Goal: Check status: Check status

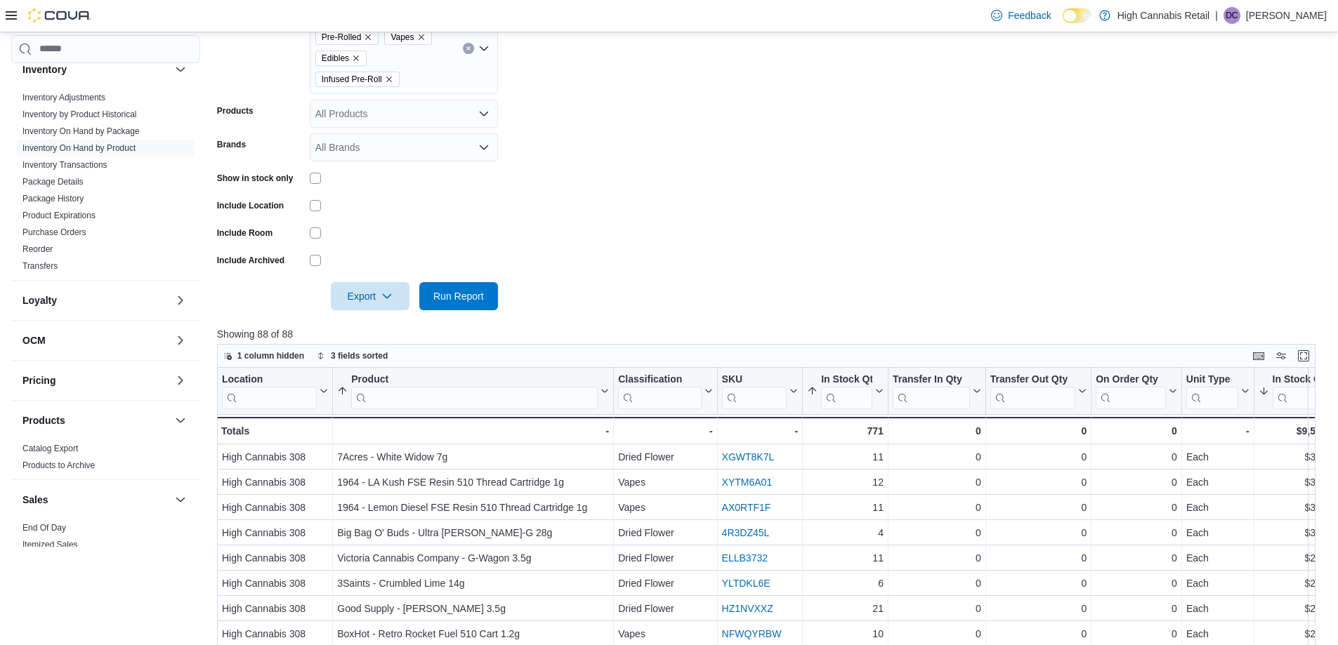
scroll to position [690, 0]
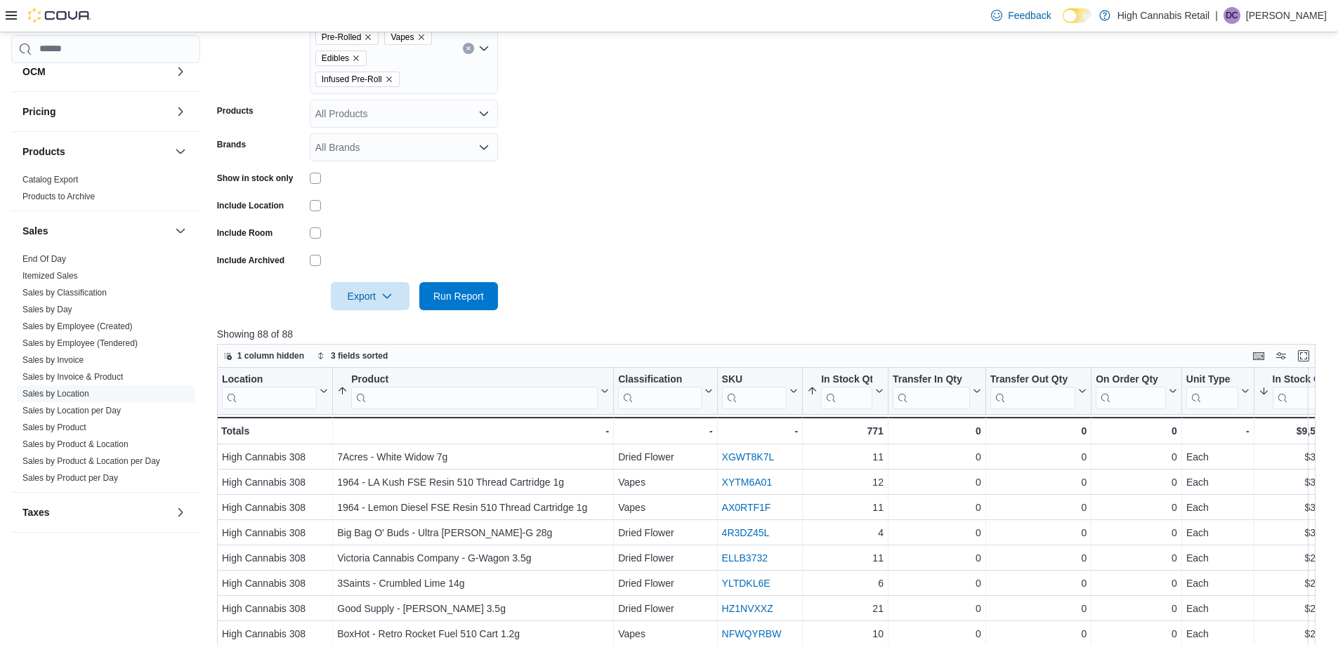
click at [70, 391] on link "Sales by Location" at bounding box center [55, 394] width 67 height 10
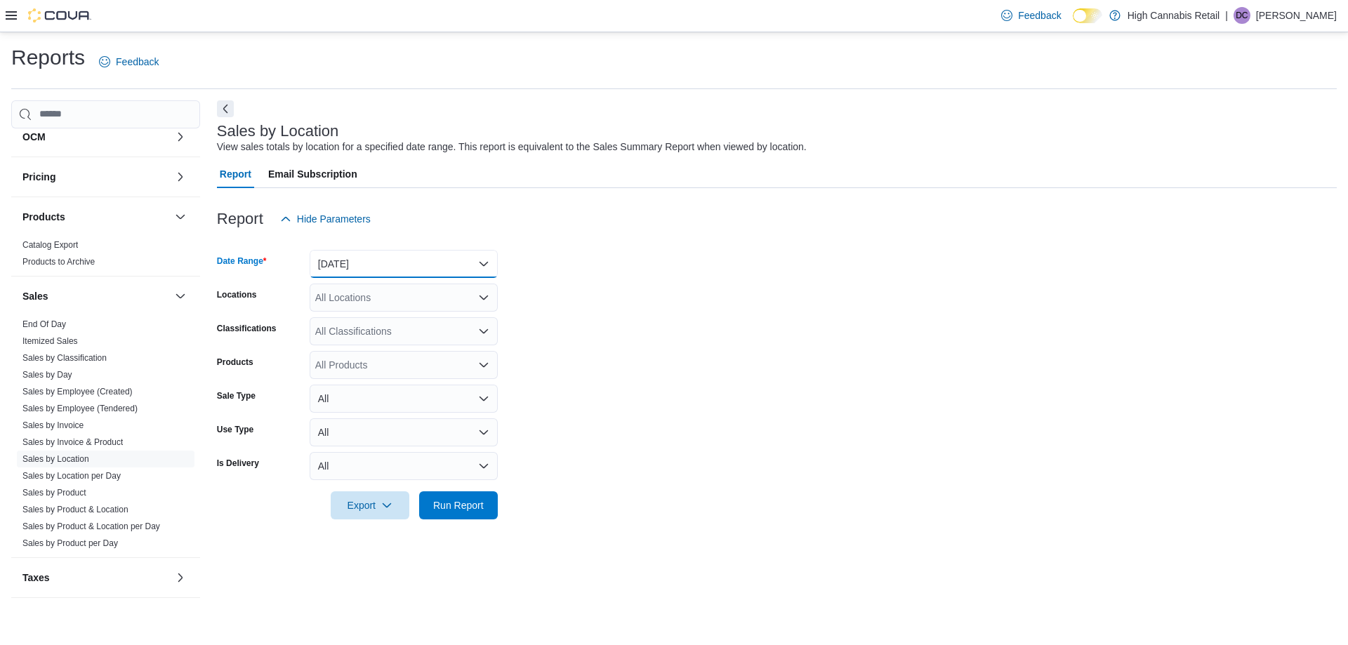
click at [381, 258] on button "[DATE]" at bounding box center [404, 264] width 188 height 28
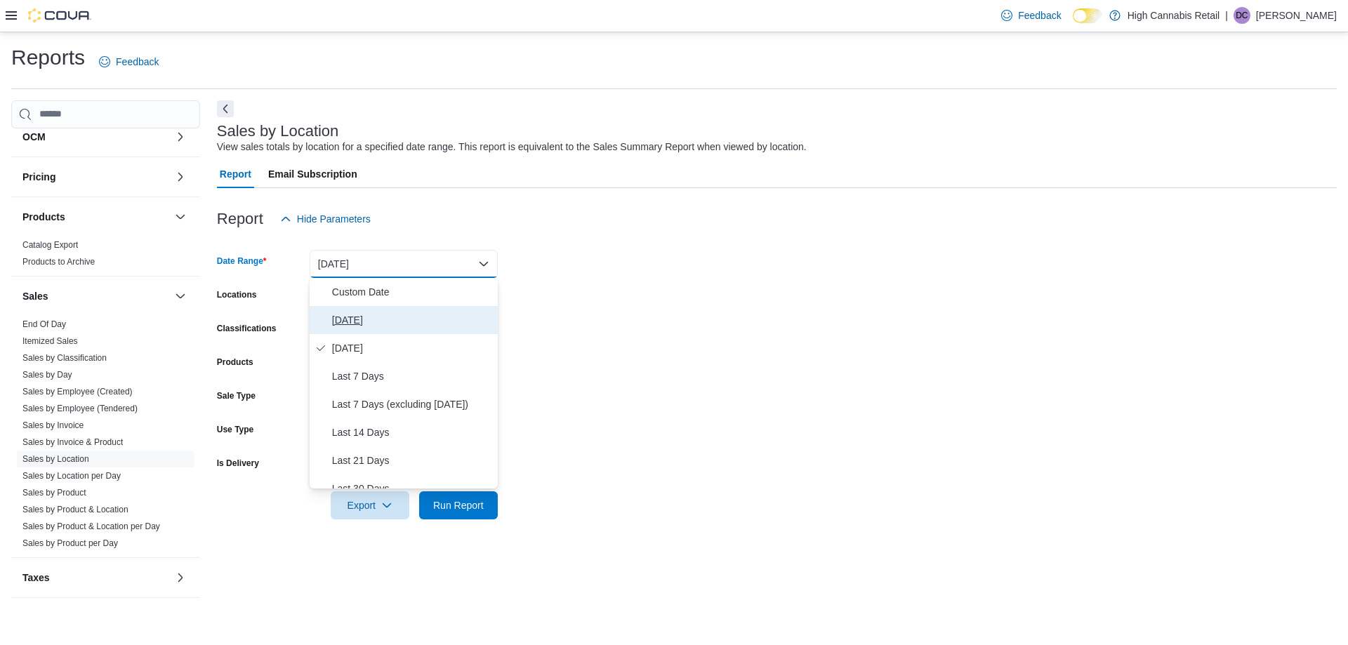
click at [376, 316] on span "[DATE]" at bounding box center [412, 320] width 160 height 17
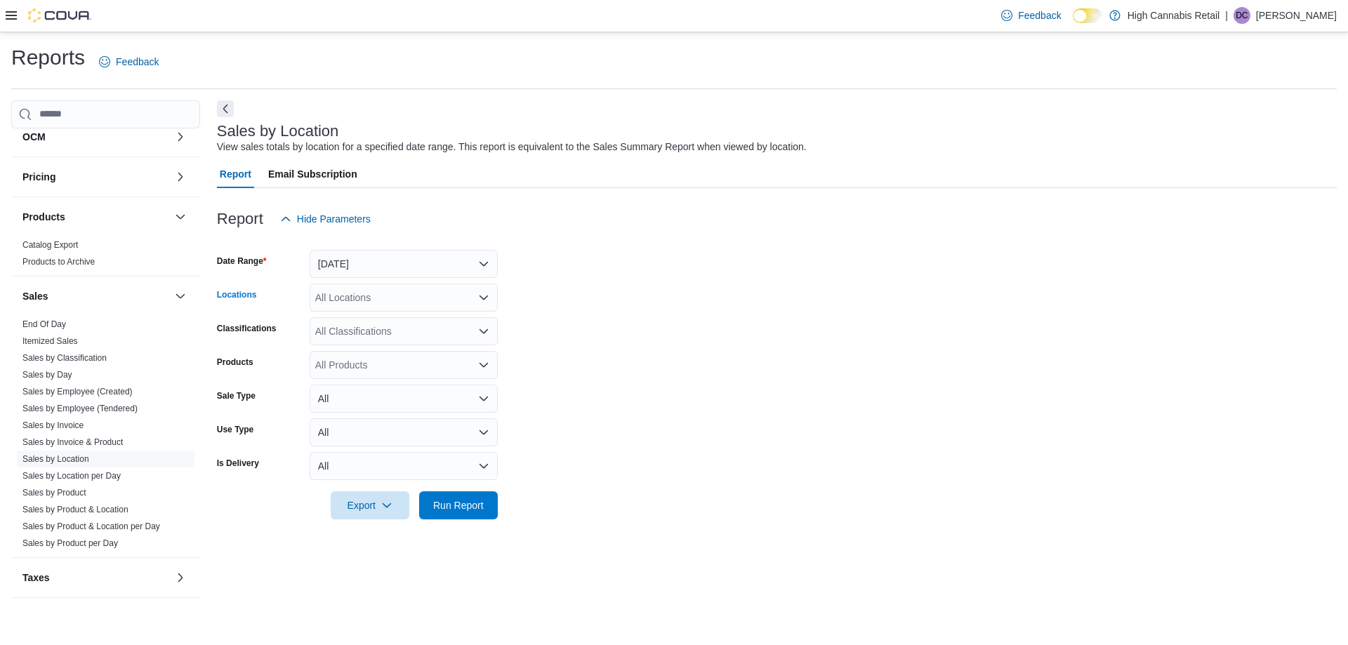
click at [383, 300] on div "All Locations" at bounding box center [404, 298] width 188 height 28
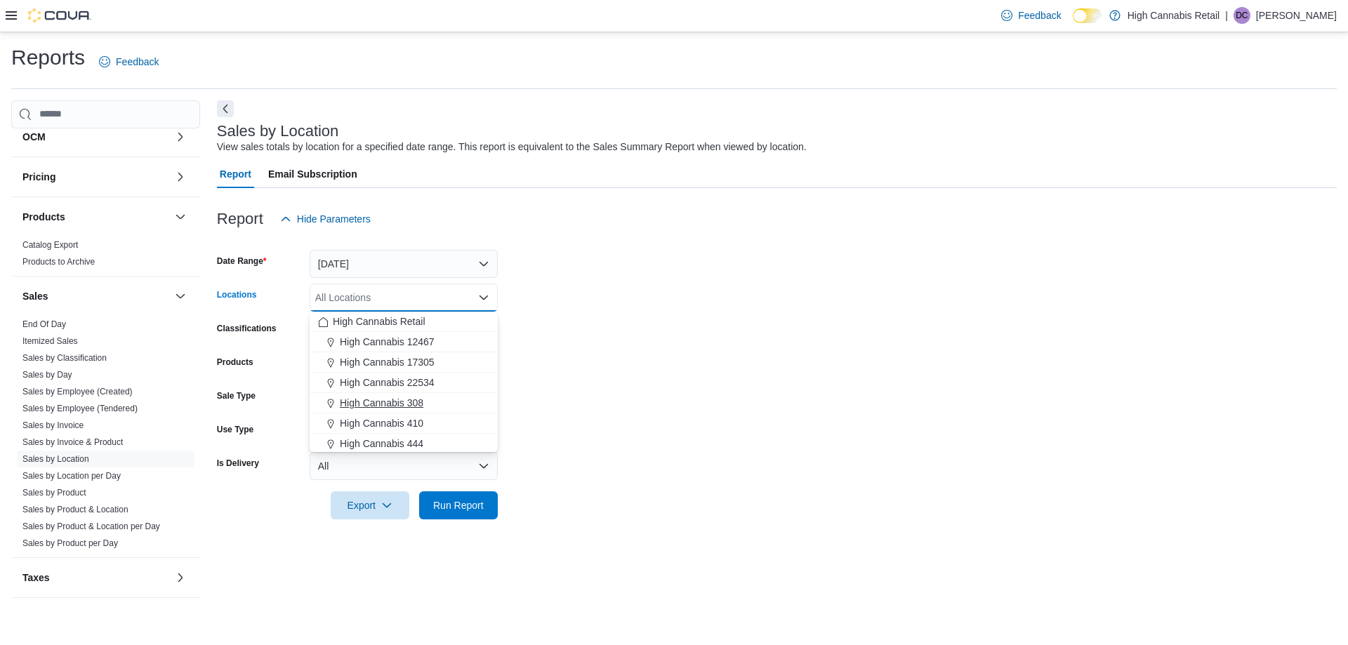
click at [431, 399] on div "High Cannabis 308" at bounding box center [403, 403] width 171 height 14
click at [442, 418] on div "High Cannabis 444" at bounding box center [403, 423] width 171 height 14
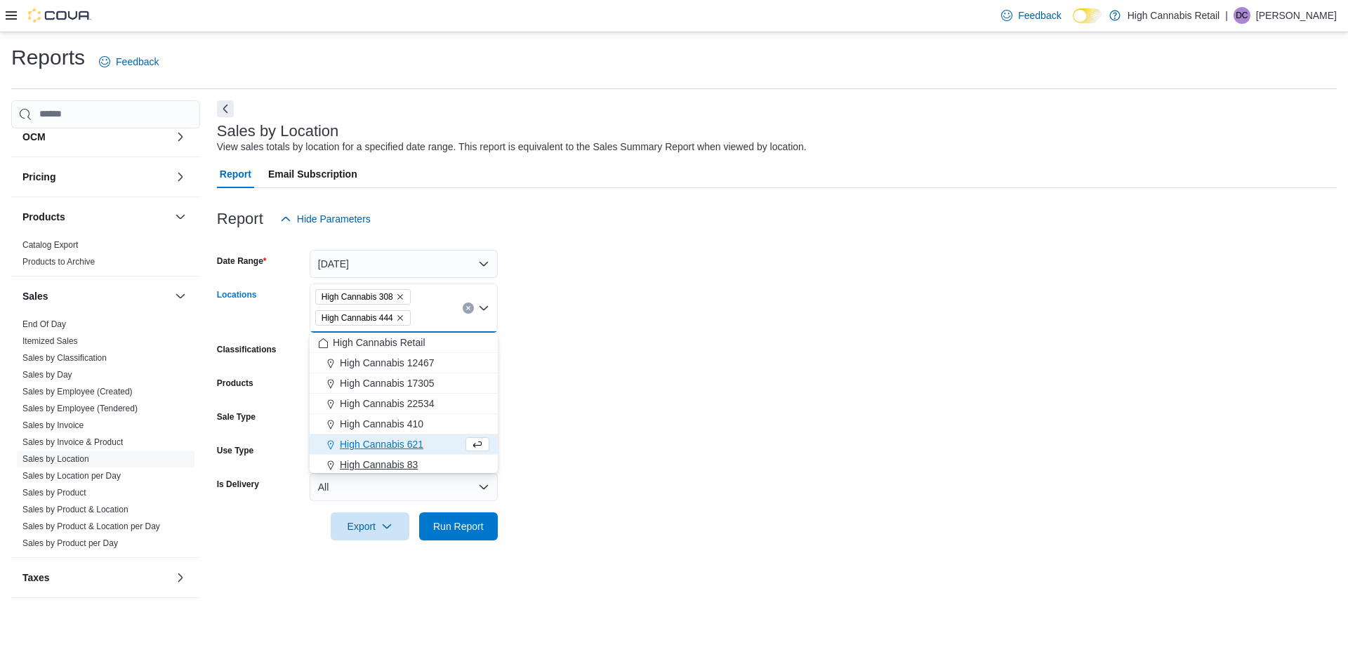
click at [445, 466] on div "High Cannabis 83" at bounding box center [403, 465] width 171 height 14
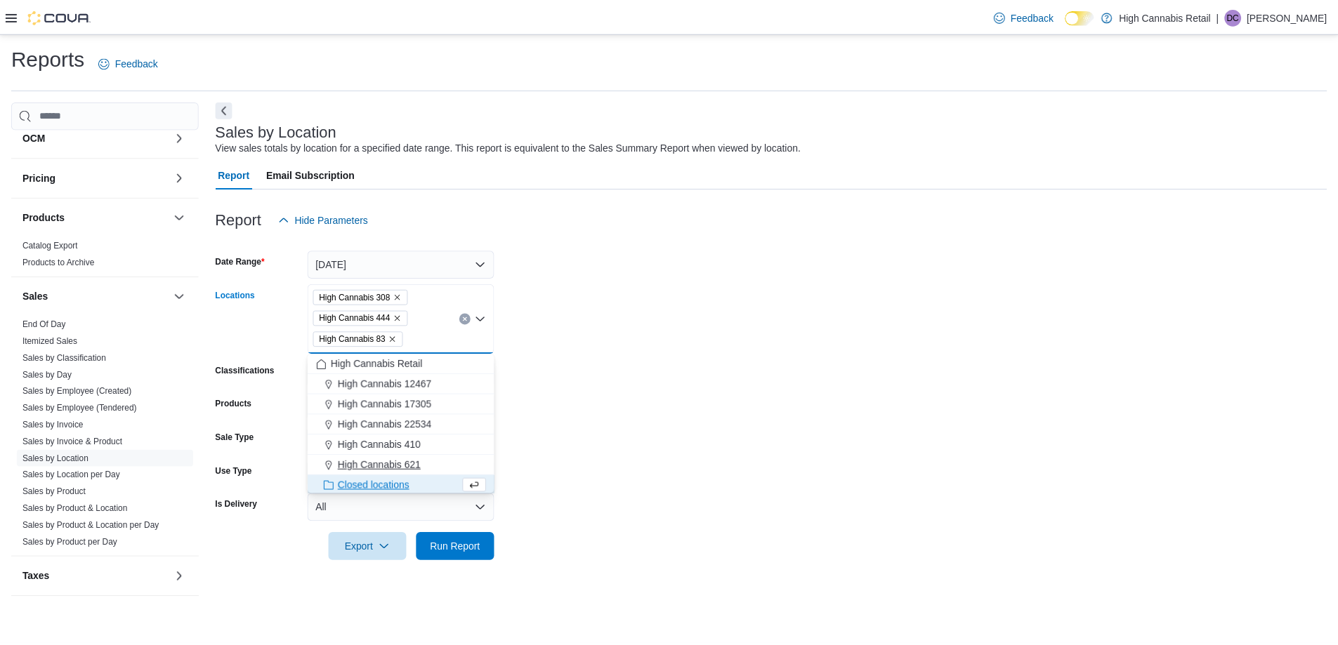
scroll to position [2, 0]
click at [484, 551] on span "Run Report" at bounding box center [459, 547] width 62 height 28
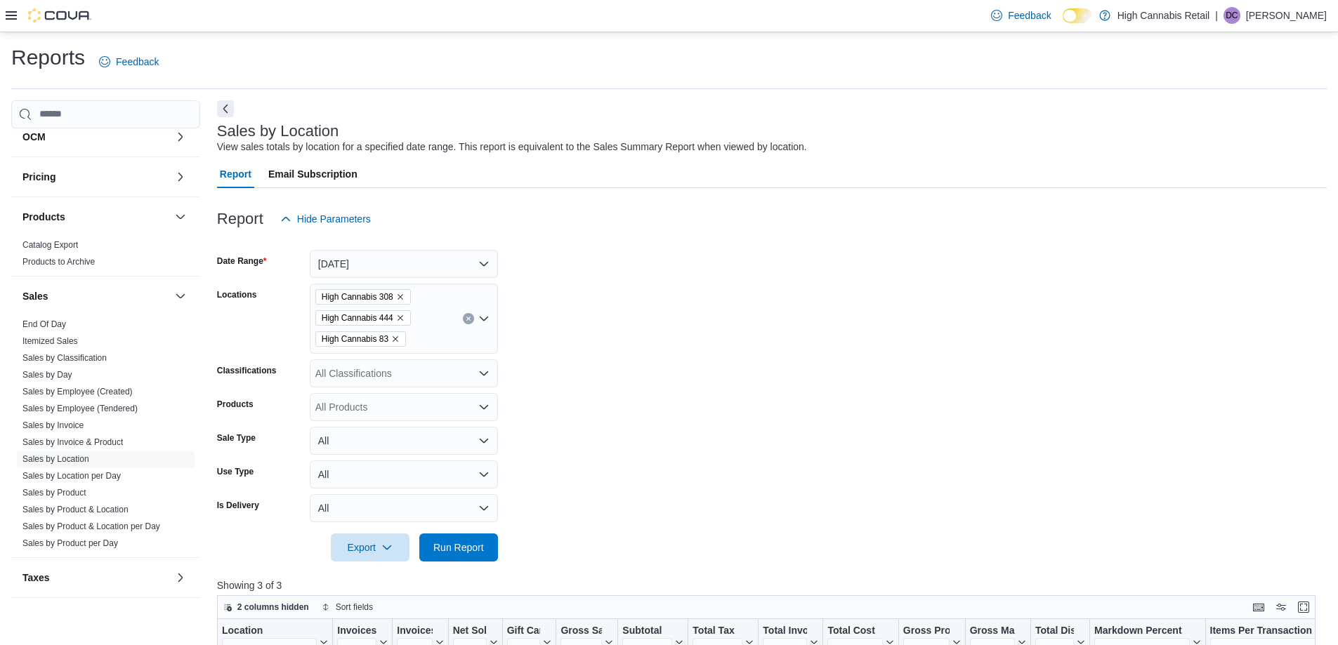
click at [633, 362] on form "Date Range [DATE] Locations High Cannabis 308 High Cannabis 444 High Cannabis 8…" at bounding box center [772, 397] width 1110 height 329
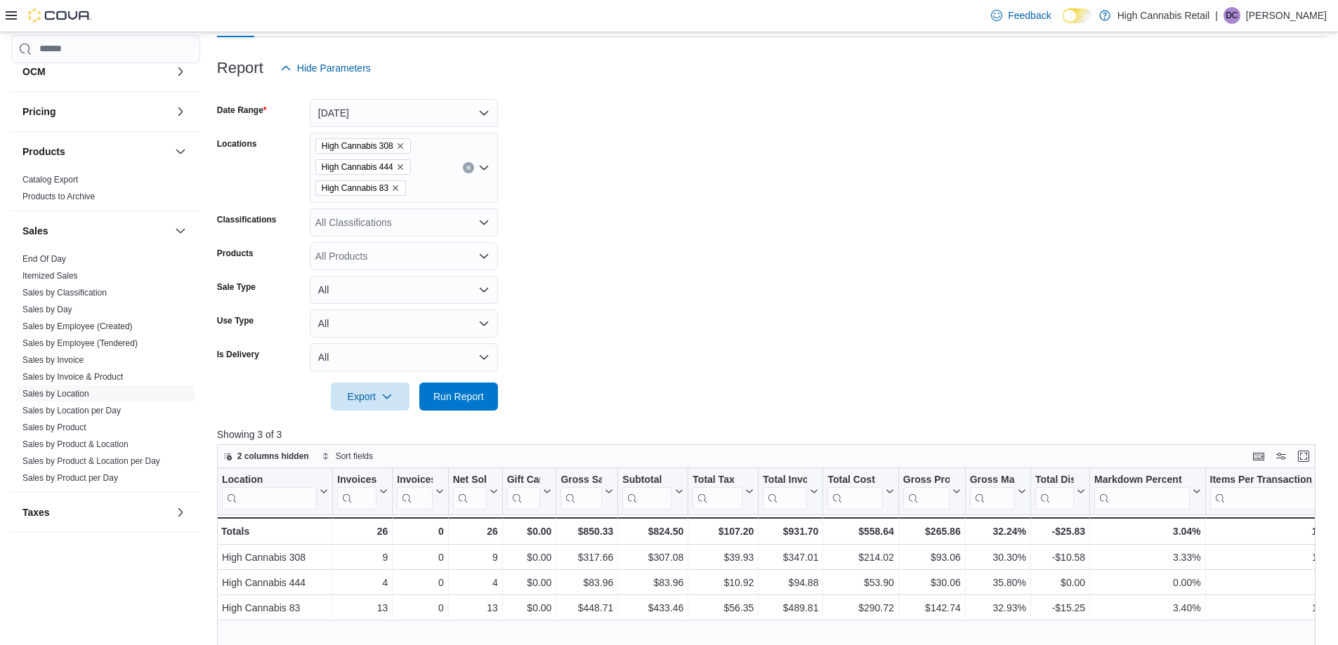
scroll to position [281, 0]
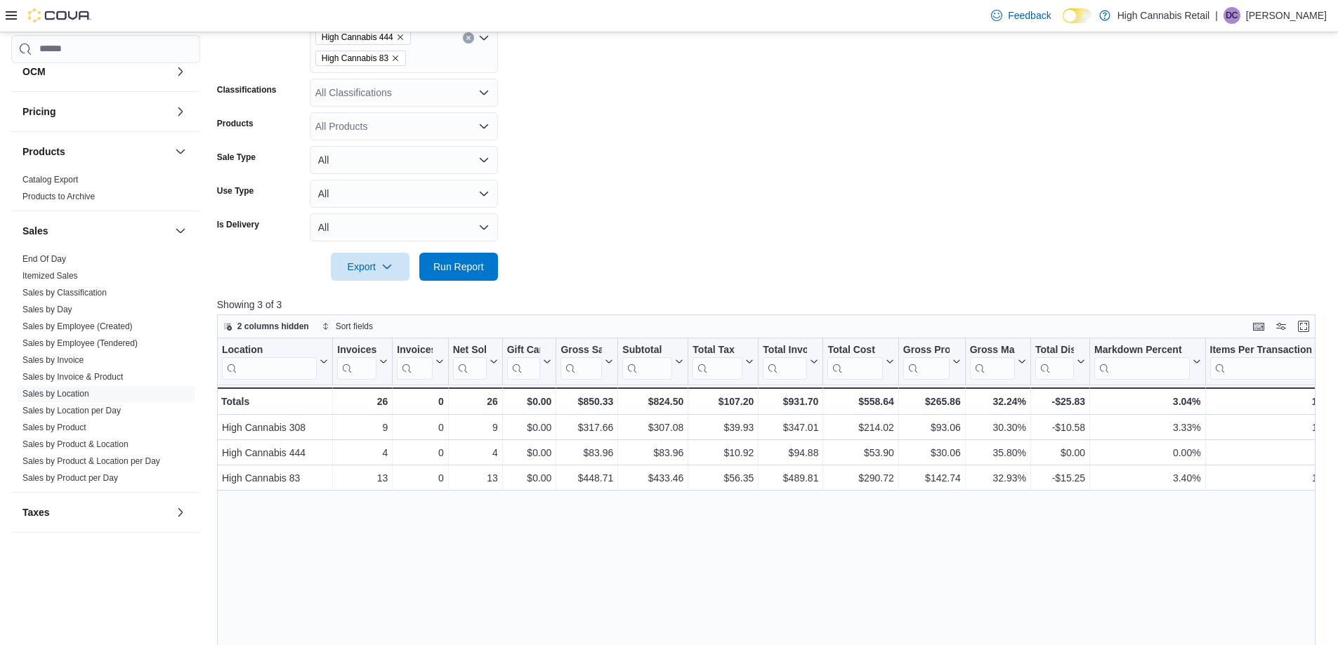
click at [643, 251] on div at bounding box center [772, 247] width 1110 height 11
